Goal: Obtain resource: Obtain resource

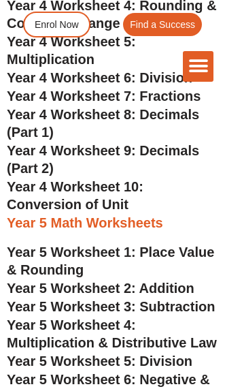
scroll to position [2770, 0]
click at [132, 140] on span "Year 4 Worksheet 8: Decimals (Part 1)" at bounding box center [103, 123] width 193 height 33
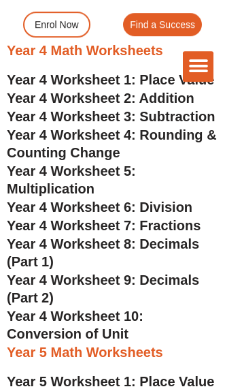
scroll to position [2640, 0]
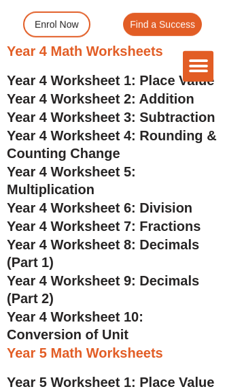
click at [131, 161] on span "Year 4 Worksheet 4: Rounding & Counting Change" at bounding box center [112, 144] width 210 height 33
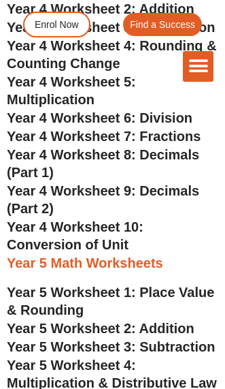
click at [174, 125] on span "Year 4 Worksheet 6: Division" at bounding box center [100, 117] width 186 height 15
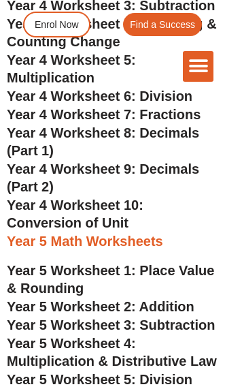
click at [139, 158] on span "Year 4 Worksheet 8: Decimals (Part 1)" at bounding box center [103, 141] width 193 height 33
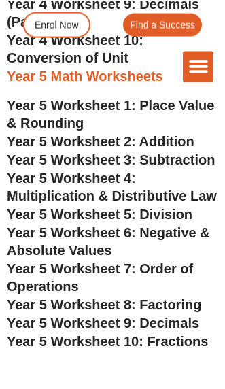
scroll to position [2918, 0]
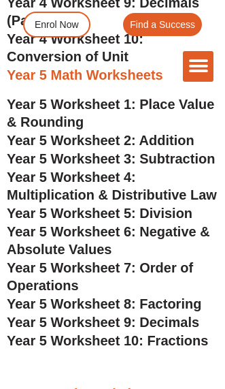
click at [153, 129] on span "Year 5 Worksheet 1: Place Value & Rounding" at bounding box center [111, 113] width 208 height 33
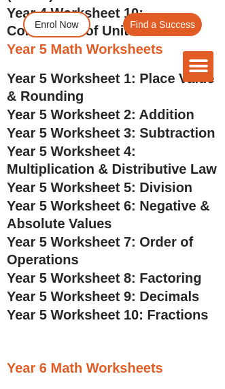
scroll to position [2977, 0]
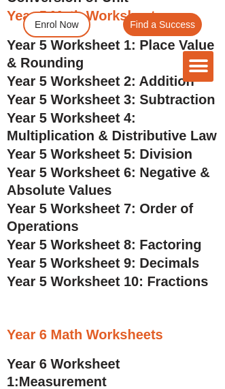
click at [121, 234] on span "Year 5 Worksheet 7: Order of Operations" at bounding box center [100, 217] width 187 height 33
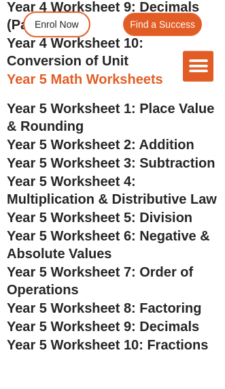
scroll to position [2874, 0]
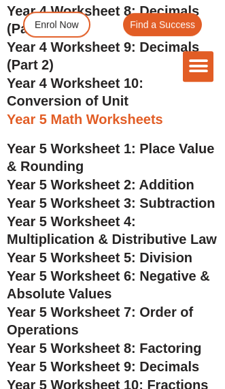
click at [140, 192] on span "Year 5 Worksheet 2: Addition" at bounding box center [101, 184] width 188 height 15
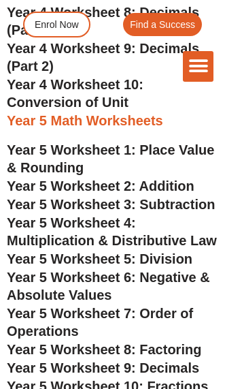
click at [158, 212] on span "Year 5 Worksheet 3: Subtraction" at bounding box center [111, 204] width 208 height 15
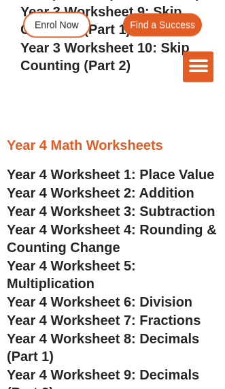
scroll to position [2603, 0]
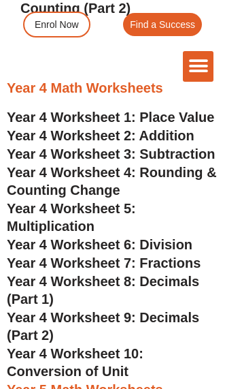
click at [151, 197] on span "Year 4 Worksheet 4: Rounding & Counting Change" at bounding box center [112, 181] width 210 height 33
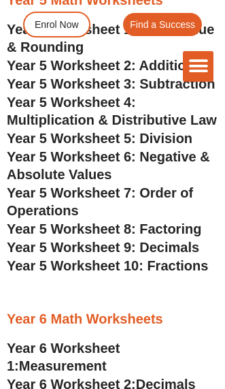
scroll to position [2991, 0]
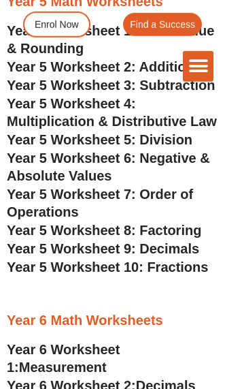
click at [145, 129] on span "Year 5 Worksheet 4: Multiplication & Distributive Law" at bounding box center [112, 112] width 210 height 33
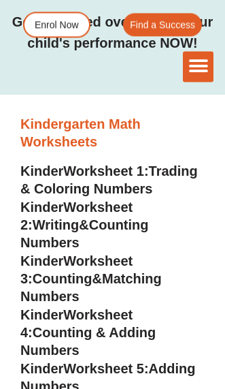
scroll to position [249, 0]
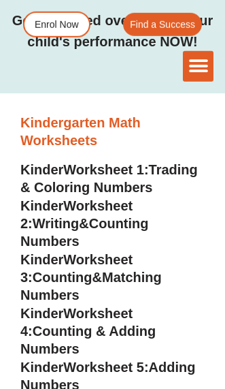
click at [129, 176] on span "Trading & Coloring Numbers" at bounding box center [109, 178] width 178 height 33
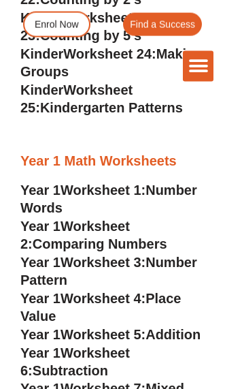
scroll to position [1266, 0]
click at [80, 255] on span "Worksheet 3:" at bounding box center [103, 262] width 85 height 15
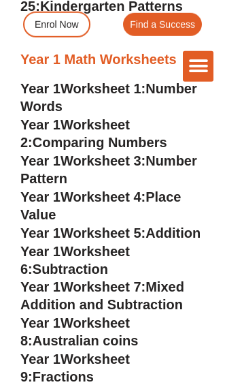
scroll to position [1398, 0]
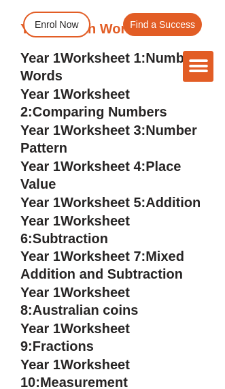
click at [110, 195] on span "Worksheet 5:" at bounding box center [103, 202] width 85 height 15
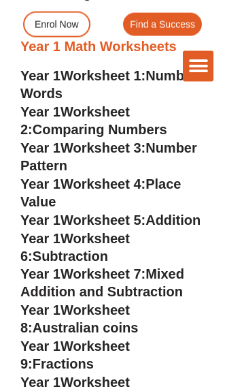
scroll to position [1381, 0]
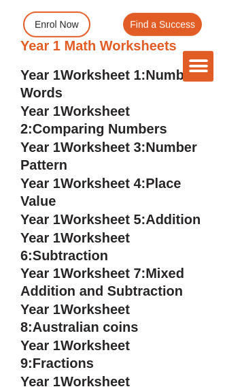
click at [110, 319] on span "Australian coins" at bounding box center [86, 326] width 106 height 15
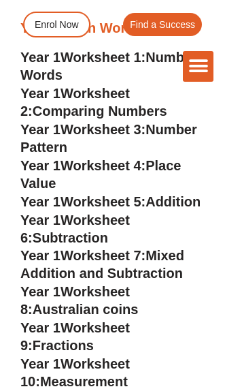
scroll to position [1401, 0]
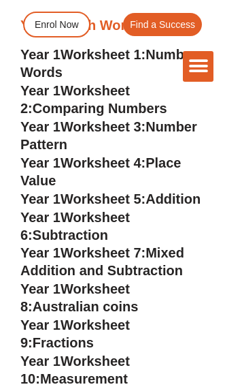
click at [130, 216] on span "Worksheet 6:" at bounding box center [75, 226] width 110 height 33
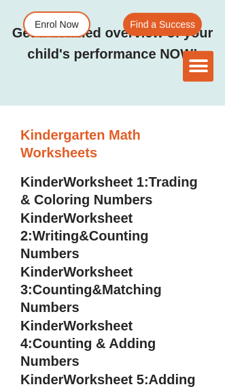
scroll to position [238, 0]
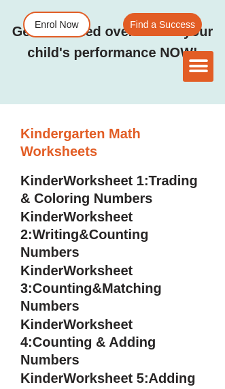
click at [134, 227] on span "Counting Numbers" at bounding box center [84, 243] width 129 height 33
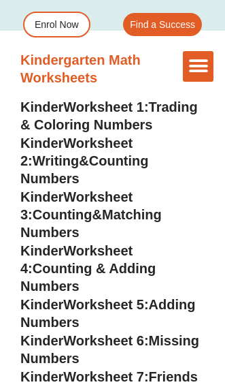
scroll to position [311, 0]
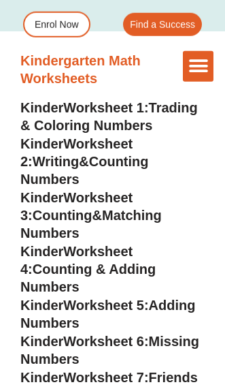
click at [118, 261] on span "Counting & Adding Numbers" at bounding box center [87, 277] width 135 height 33
